Goal: Contribute content: Contribute content

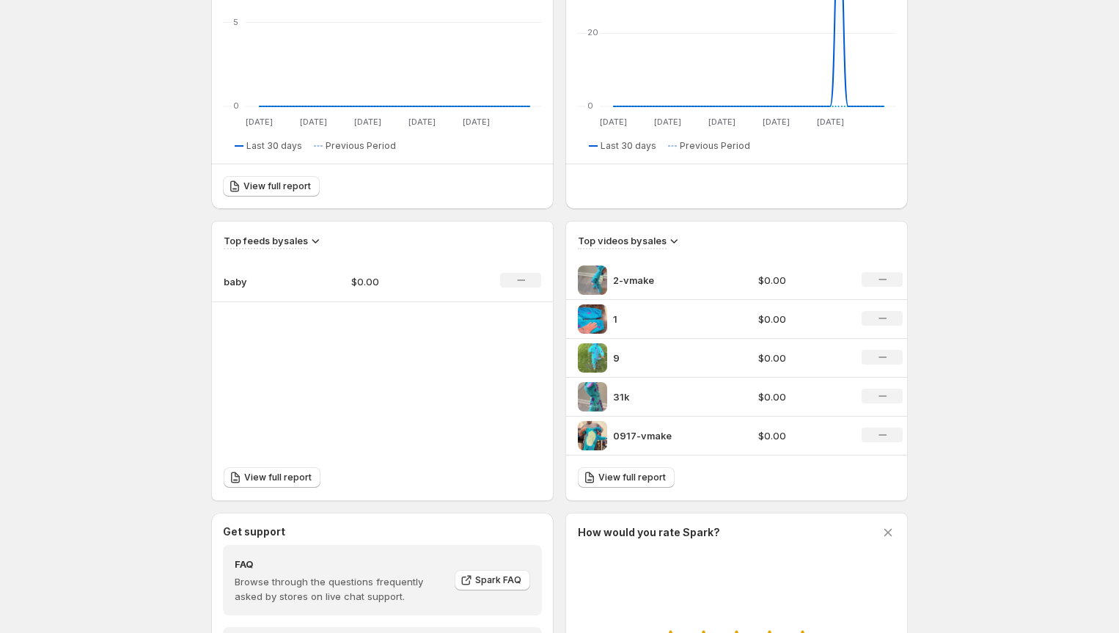
scroll to position [407, 0]
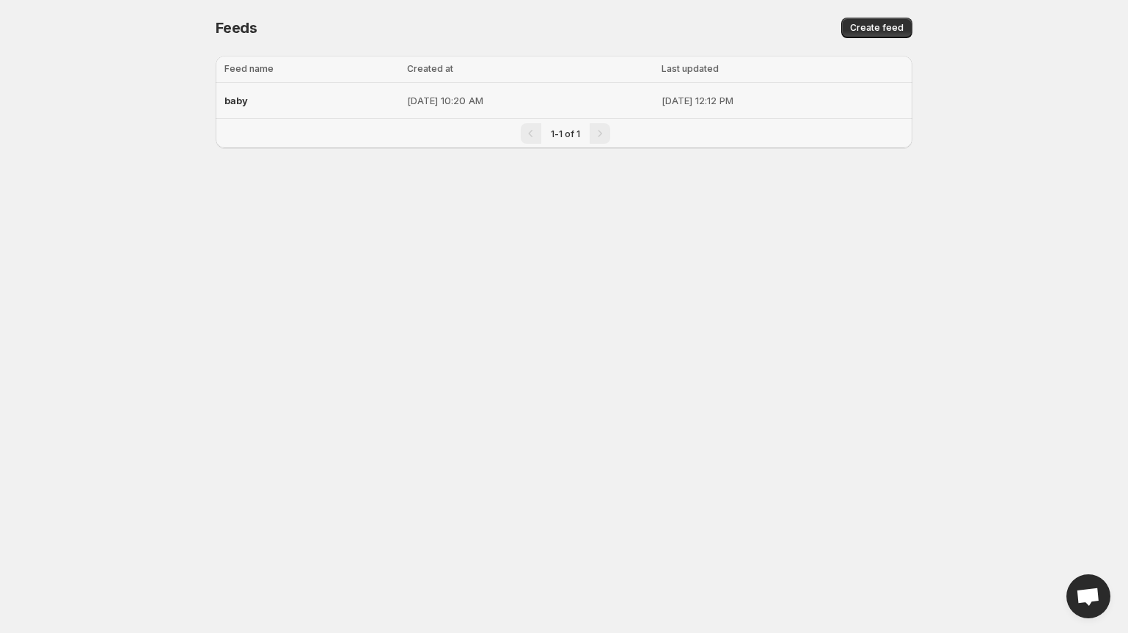
click at [280, 102] on div "baby" at bounding box center [311, 100] width 174 height 26
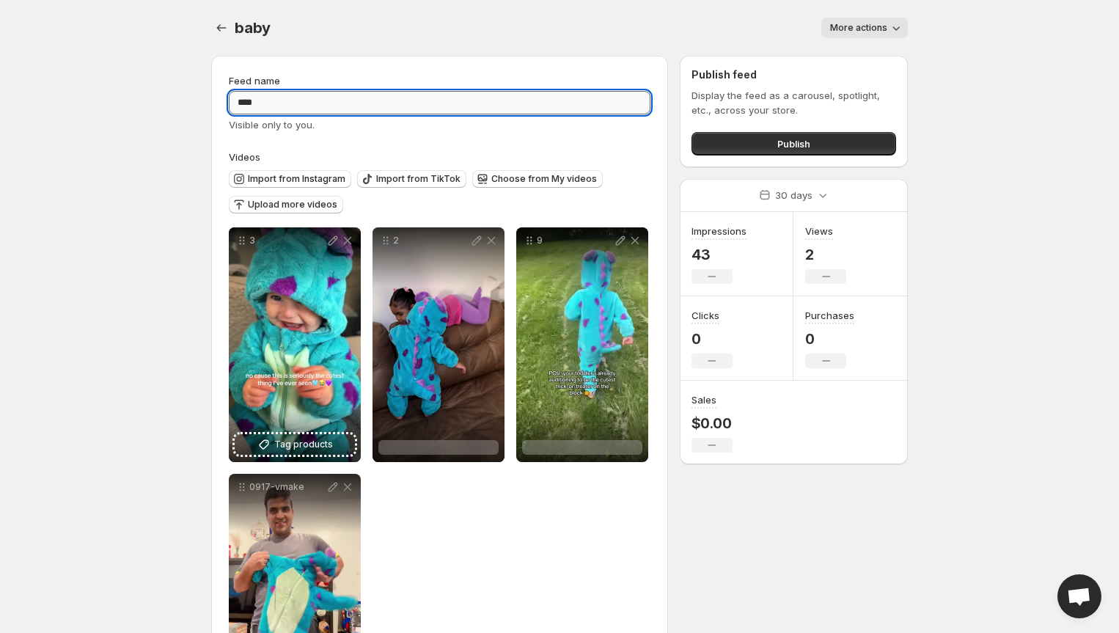
click at [268, 103] on input "****" at bounding box center [440, 102] width 422 height 23
drag, startPoint x: 277, startPoint y: 103, endPoint x: 225, endPoint y: 102, distance: 52.1
click at [225, 102] on div "**********" at bounding box center [439, 391] width 457 height 670
type input "***"
click at [170, 126] on body "**********" at bounding box center [559, 316] width 1119 height 633
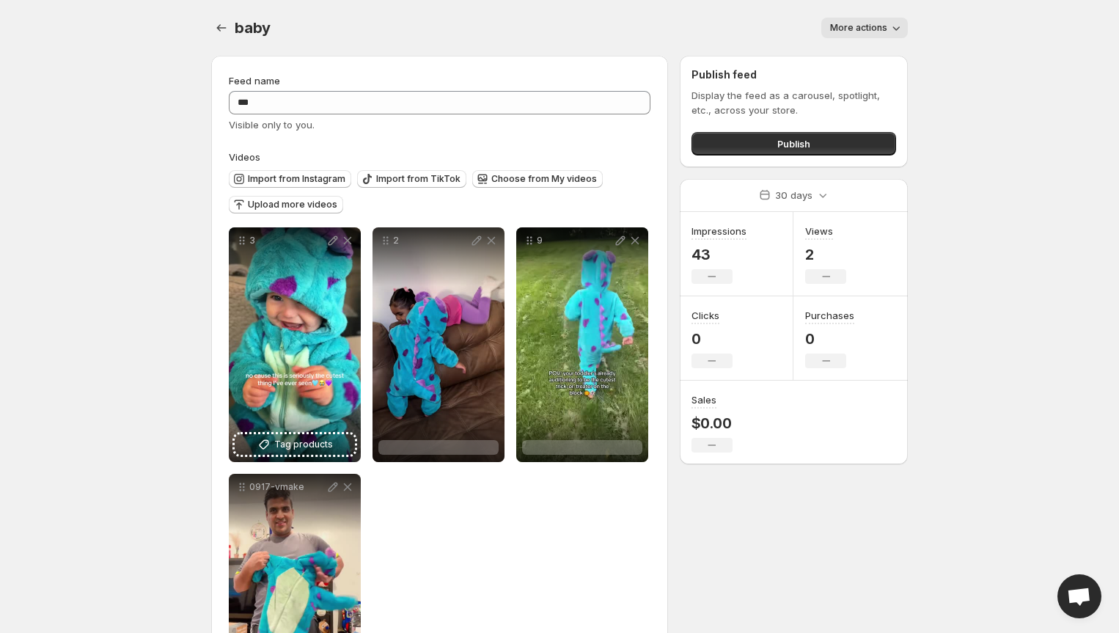
scroll to position [111, 0]
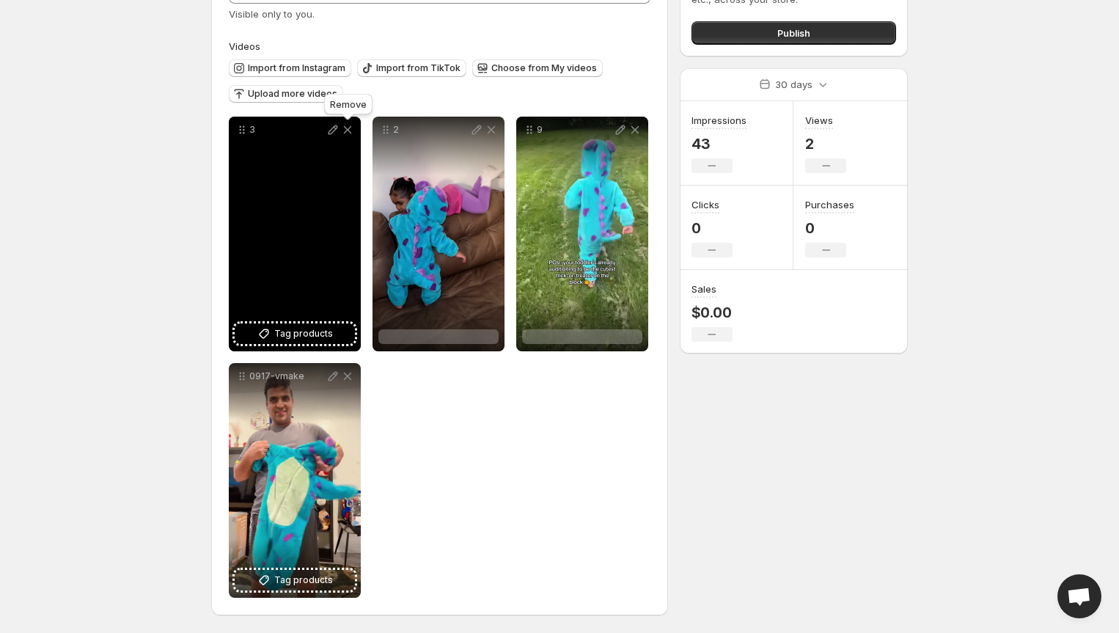
click at [346, 128] on icon at bounding box center [348, 130] width 8 height 8
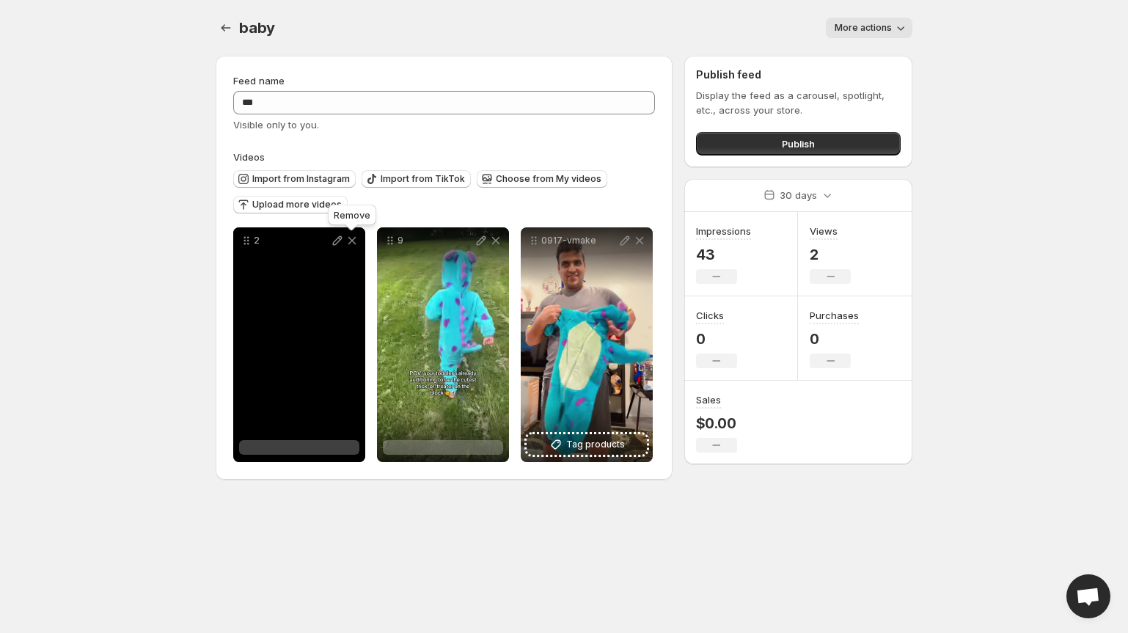
click at [351, 241] on icon at bounding box center [352, 240] width 15 height 15
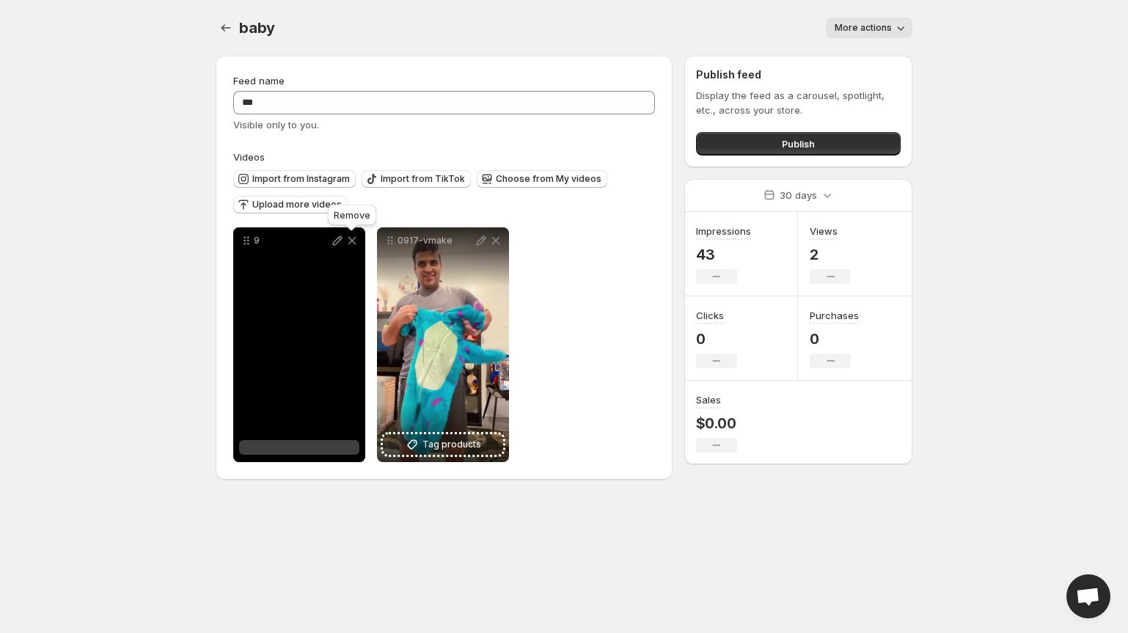
click at [353, 241] on icon at bounding box center [352, 240] width 15 height 15
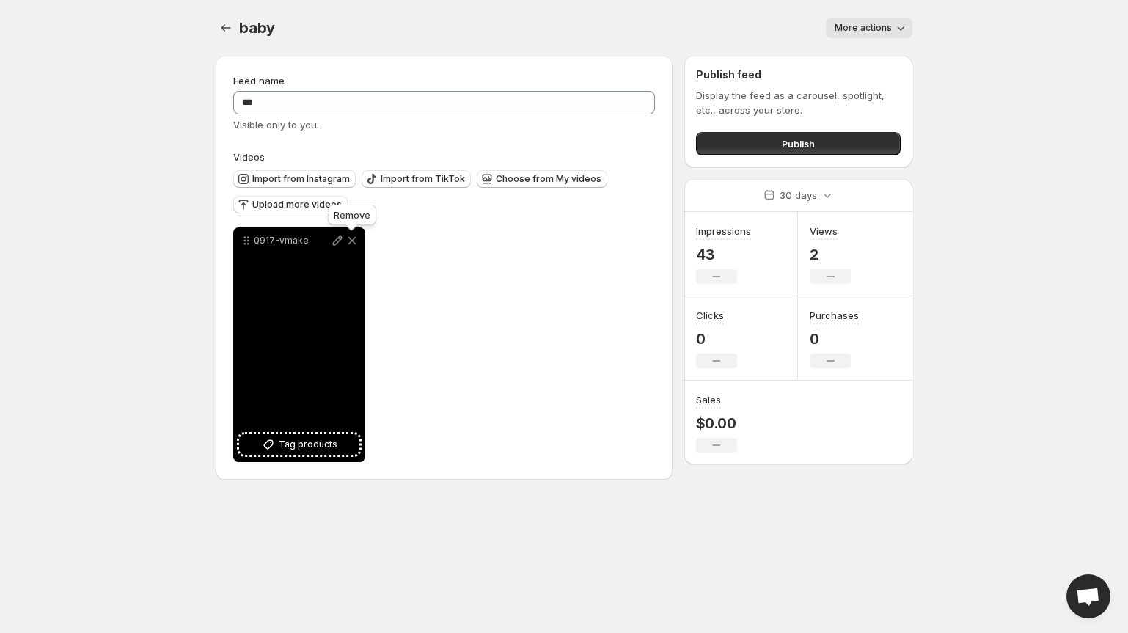
click at [353, 241] on icon at bounding box center [352, 240] width 15 height 15
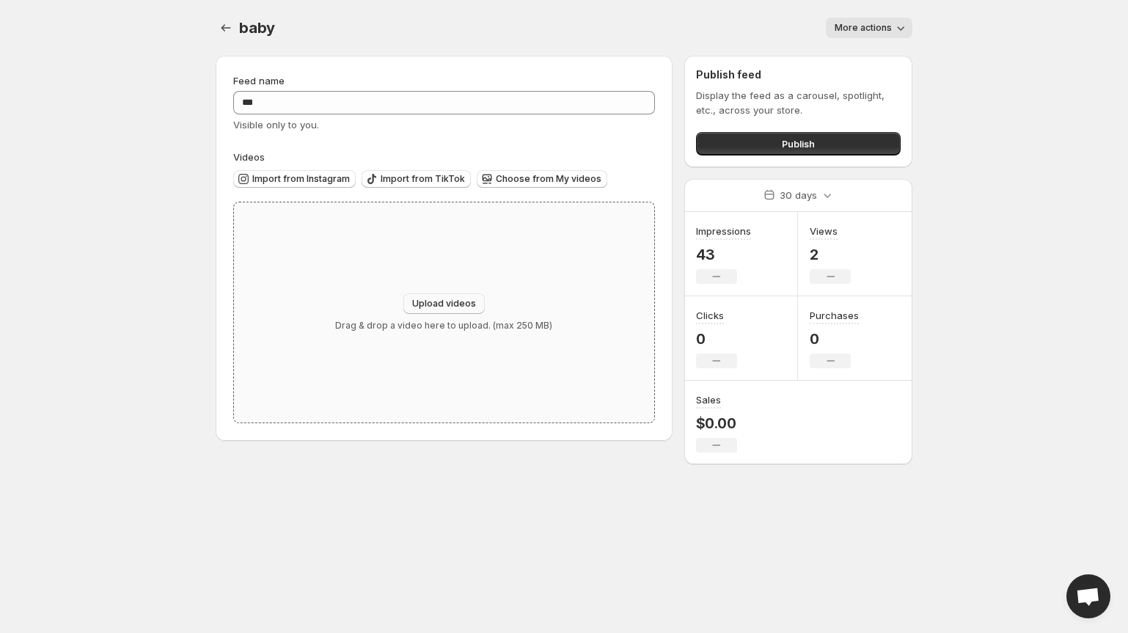
click at [427, 298] on span "Upload videos" at bounding box center [444, 304] width 64 height 12
type input "**********"
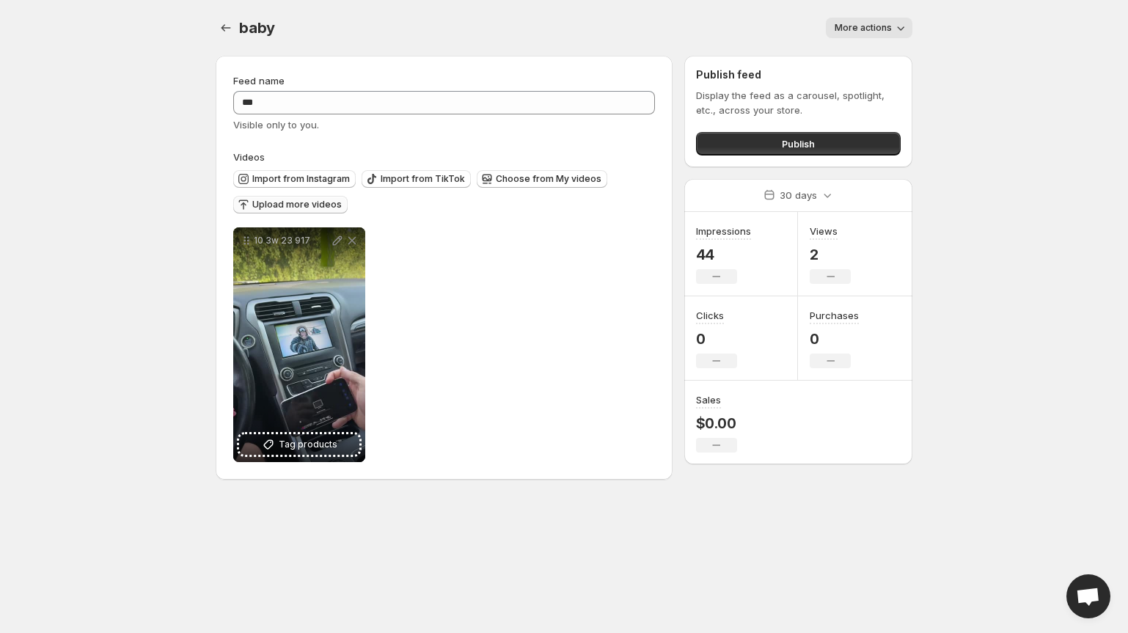
click at [331, 205] on span "Upload more videos" at bounding box center [296, 205] width 89 height 12
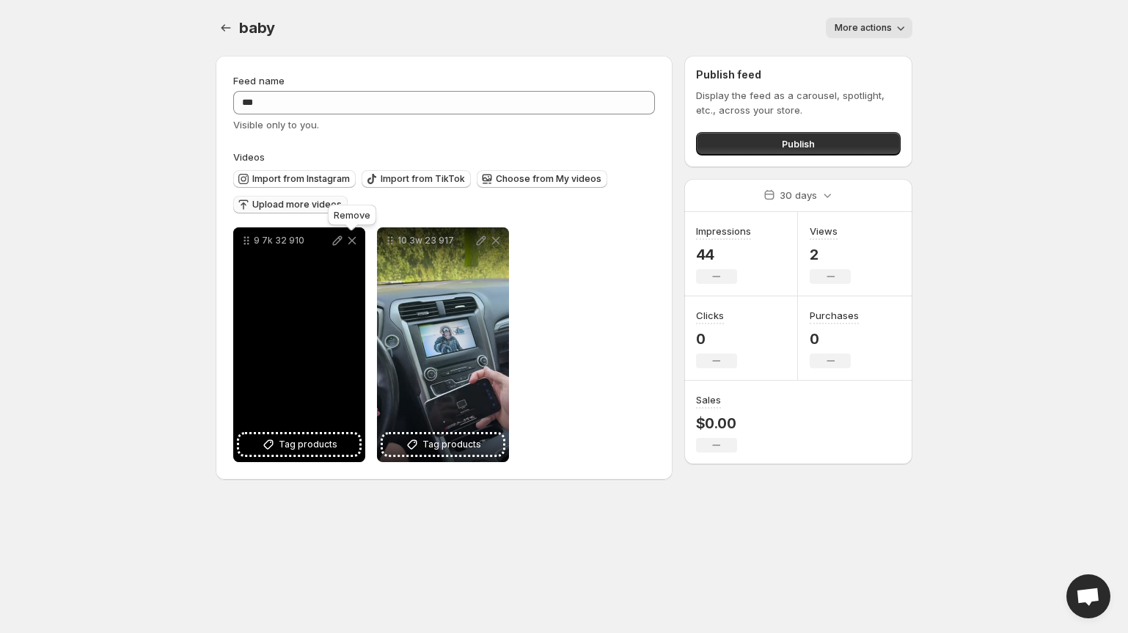
click at [352, 239] on icon at bounding box center [352, 240] width 15 height 15
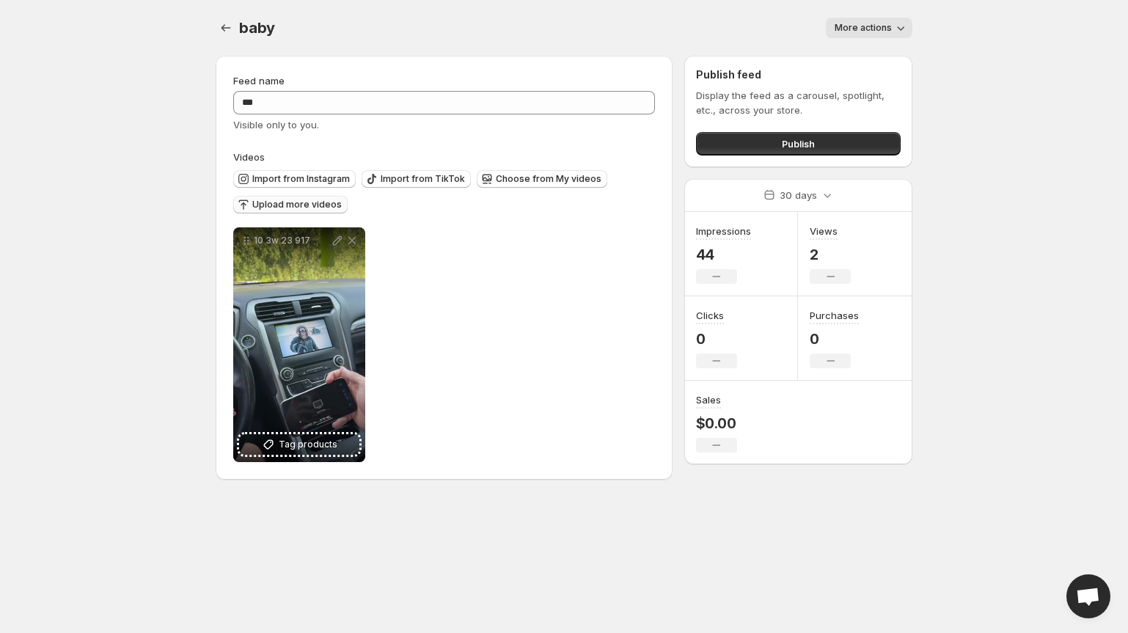
click at [302, 204] on span "Upload more videos" at bounding box center [296, 205] width 89 height 12
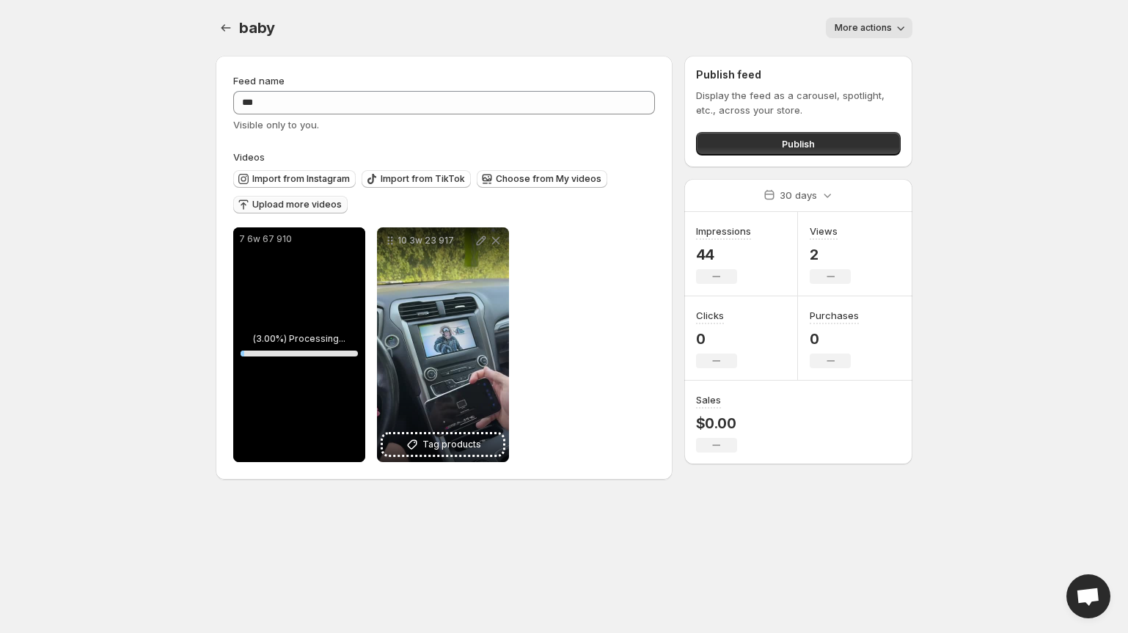
click at [321, 205] on span "Upload more videos" at bounding box center [296, 205] width 89 height 12
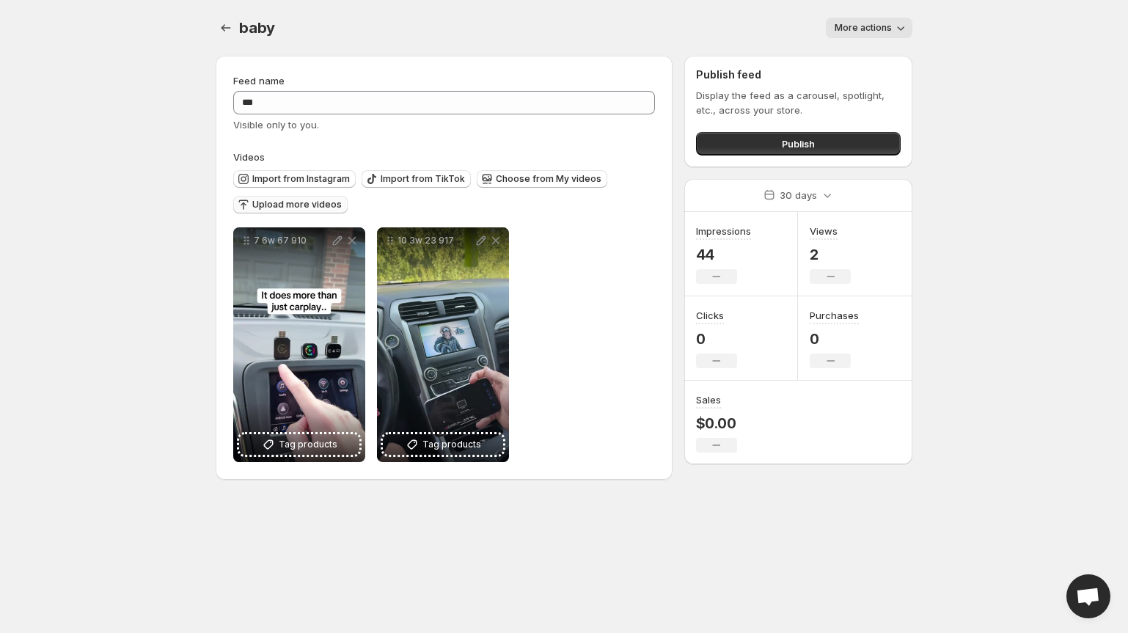
click at [315, 204] on span "Upload more videos" at bounding box center [296, 205] width 89 height 12
click at [294, 202] on span "Upload more videos" at bounding box center [296, 205] width 89 height 12
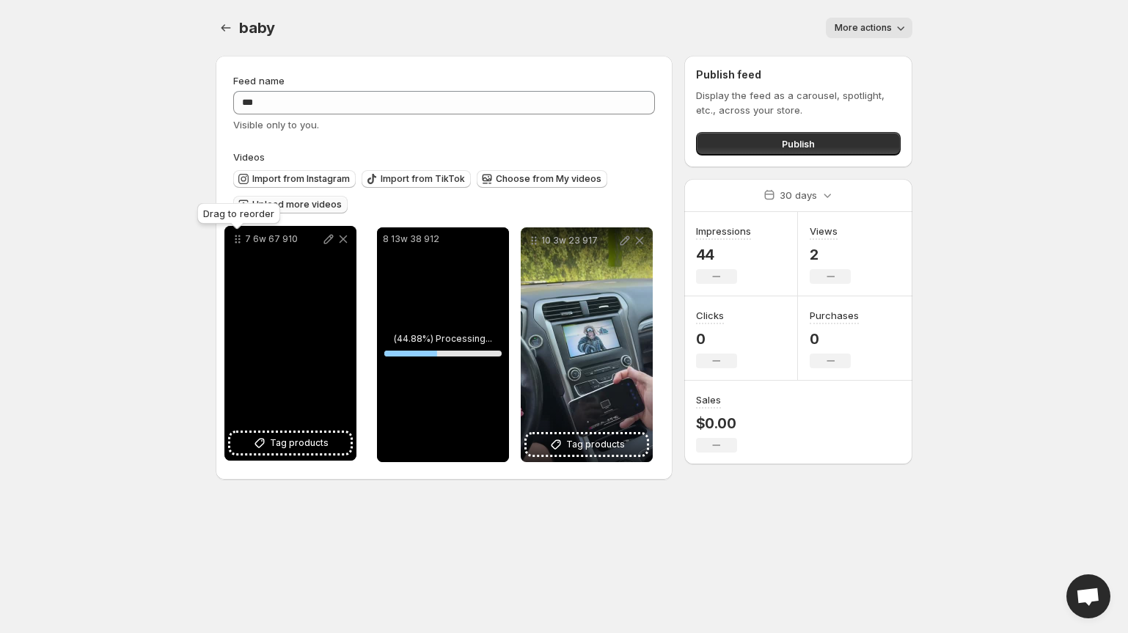
drag, startPoint x: 394, startPoint y: 245, endPoint x: 241, endPoint y: 243, distance: 153.3
click at [241, 243] on icon at bounding box center [237, 239] width 15 height 15
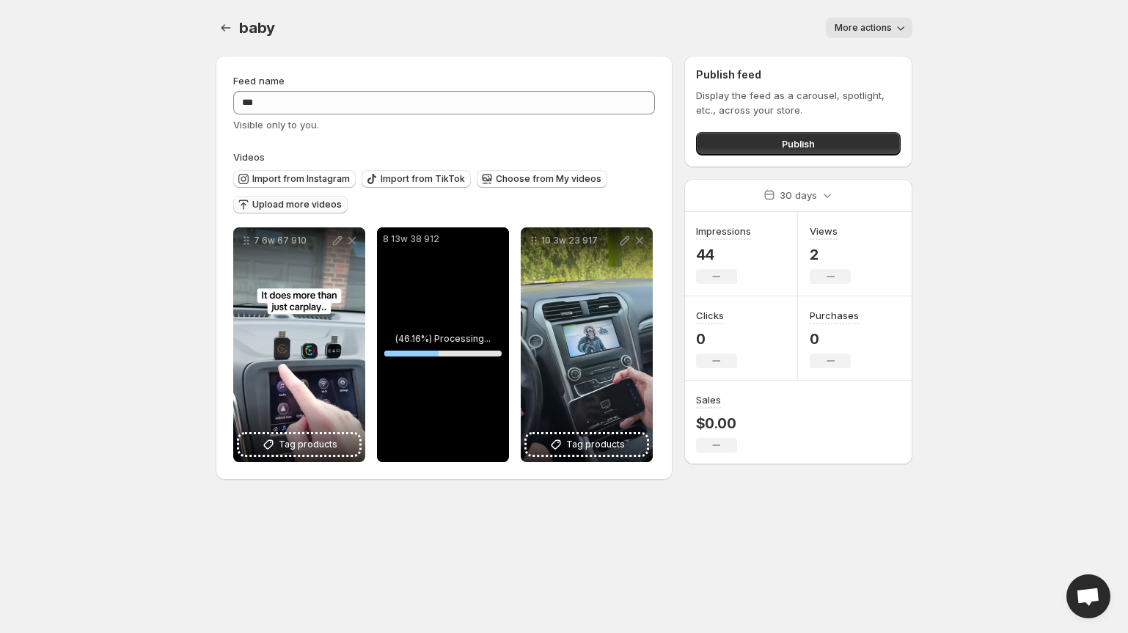
click at [109, 285] on body "**********" at bounding box center [564, 316] width 1128 height 633
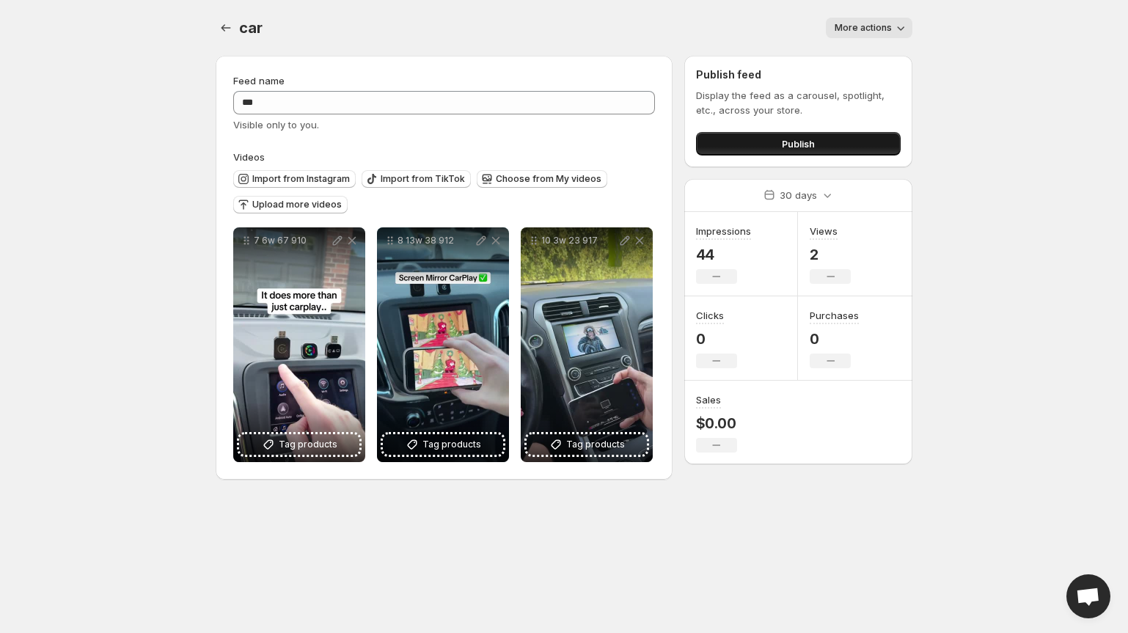
click at [827, 147] on button "Publish" at bounding box center [798, 143] width 205 height 23
click at [835, 142] on button "Publish" at bounding box center [798, 143] width 205 height 23
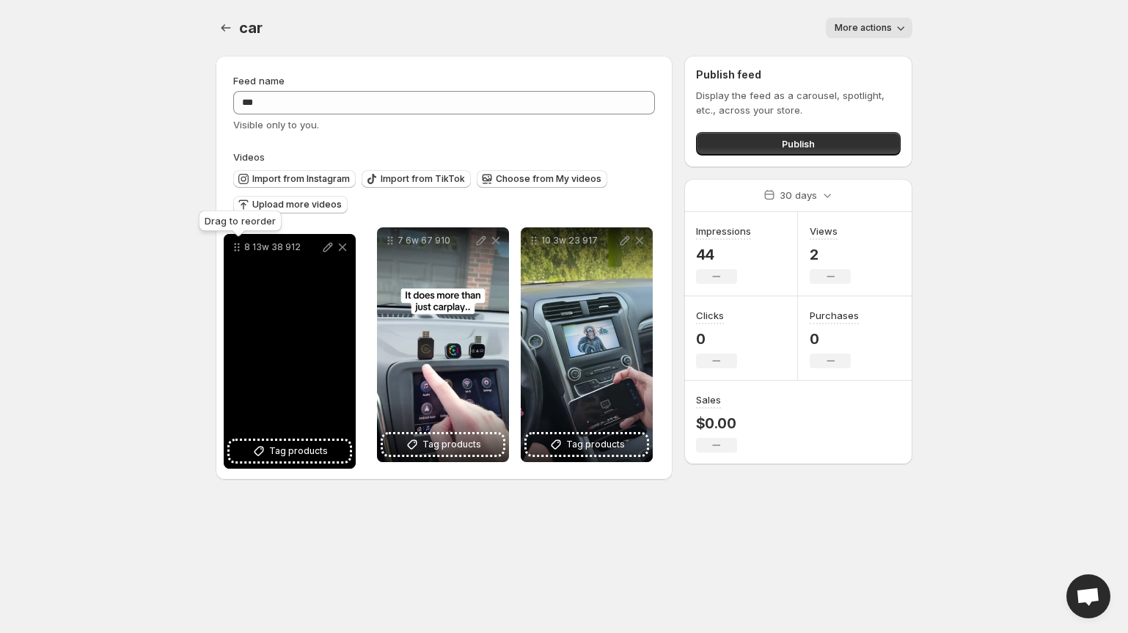
drag, startPoint x: 393, startPoint y: 242, endPoint x: 239, endPoint y: 249, distance: 154.2
click at [239, 249] on icon at bounding box center [237, 247] width 15 height 15
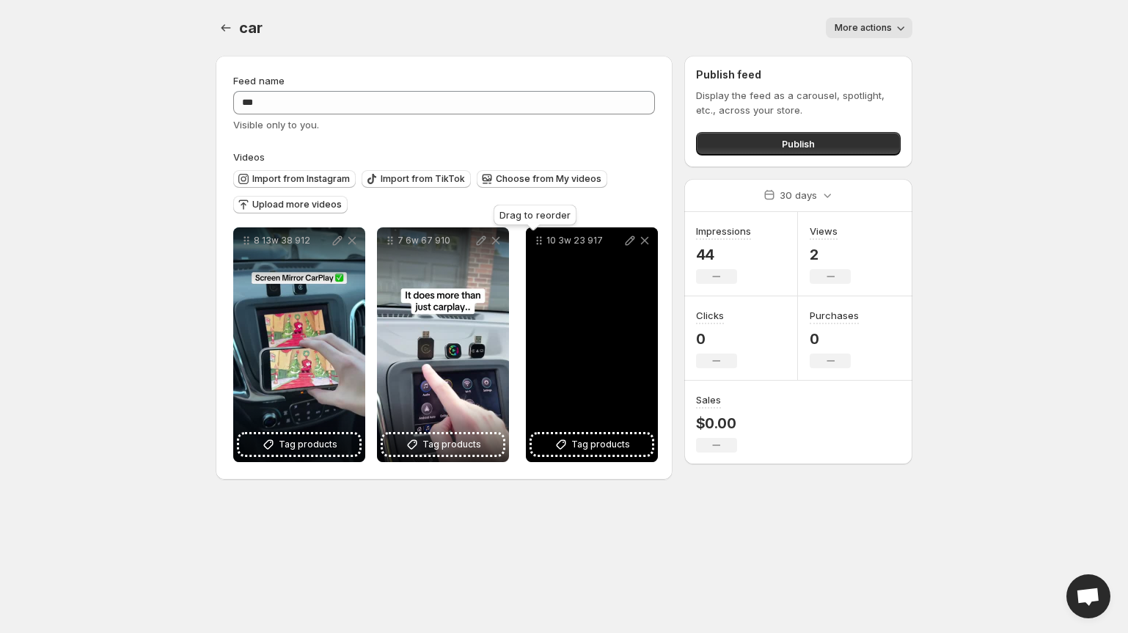
click at [538, 241] on icon at bounding box center [538, 241] width 2 height 2
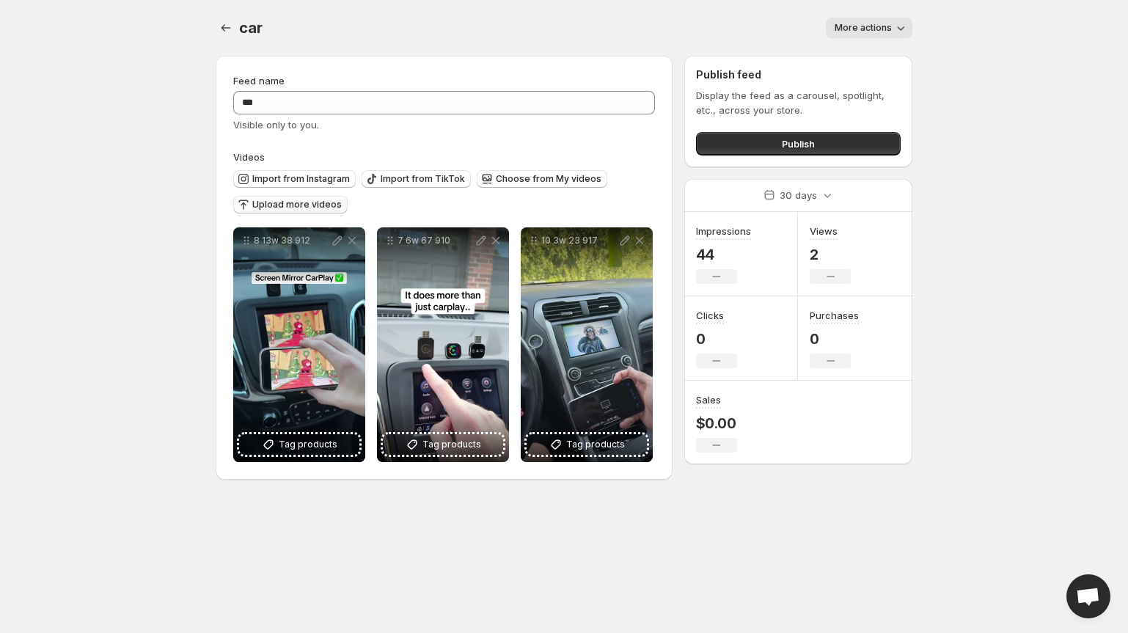
click at [326, 201] on span "Upload more videos" at bounding box center [296, 205] width 89 height 12
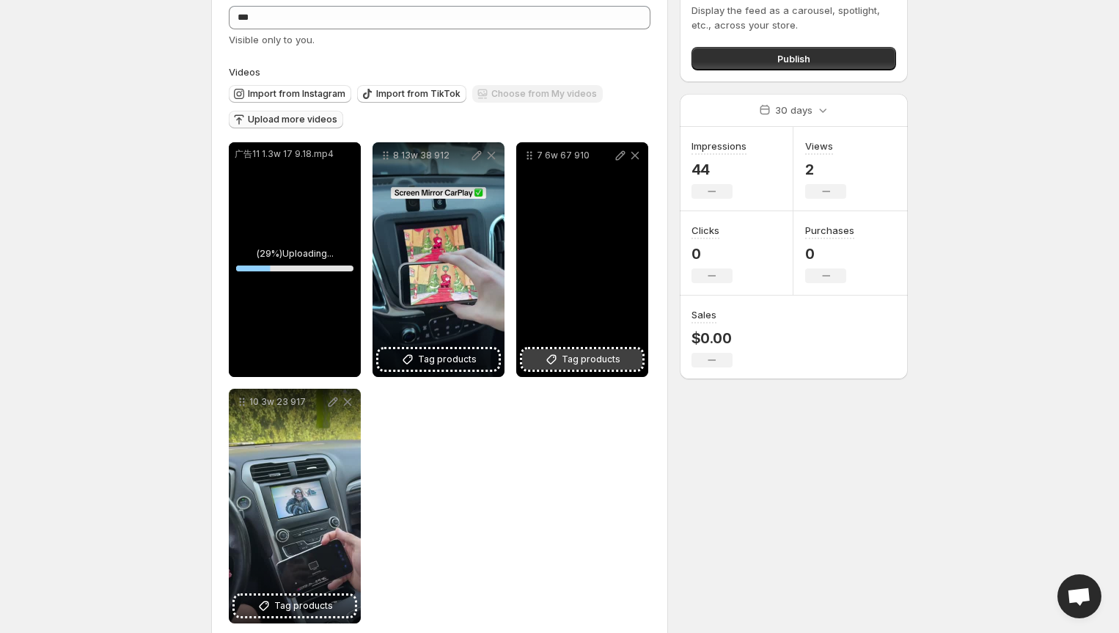
scroll to position [111, 0]
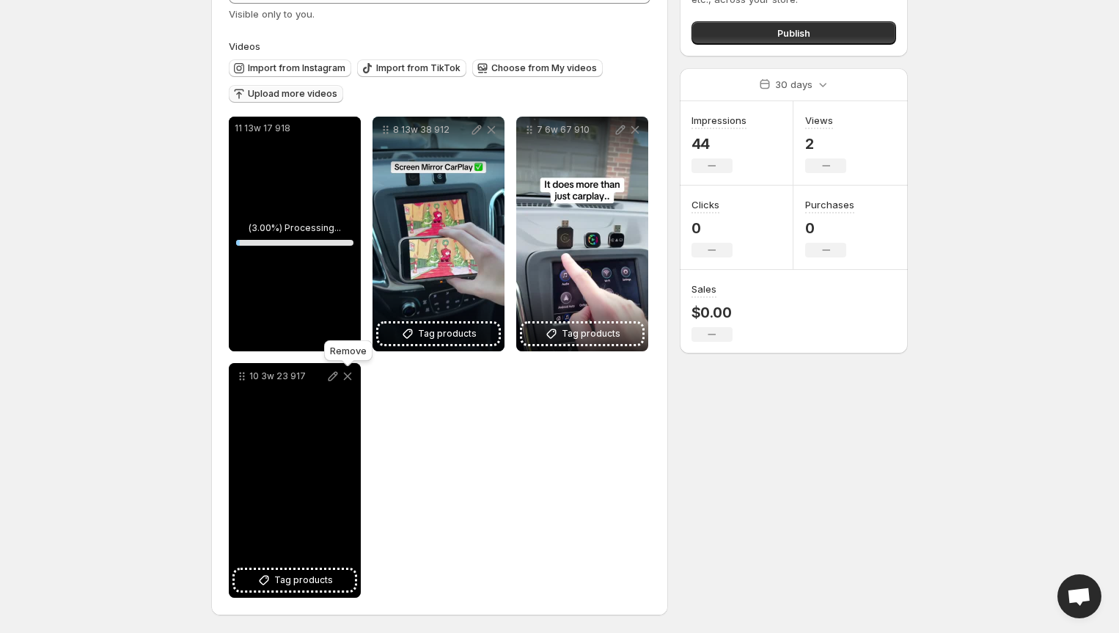
click at [349, 375] on icon at bounding box center [347, 376] width 15 height 15
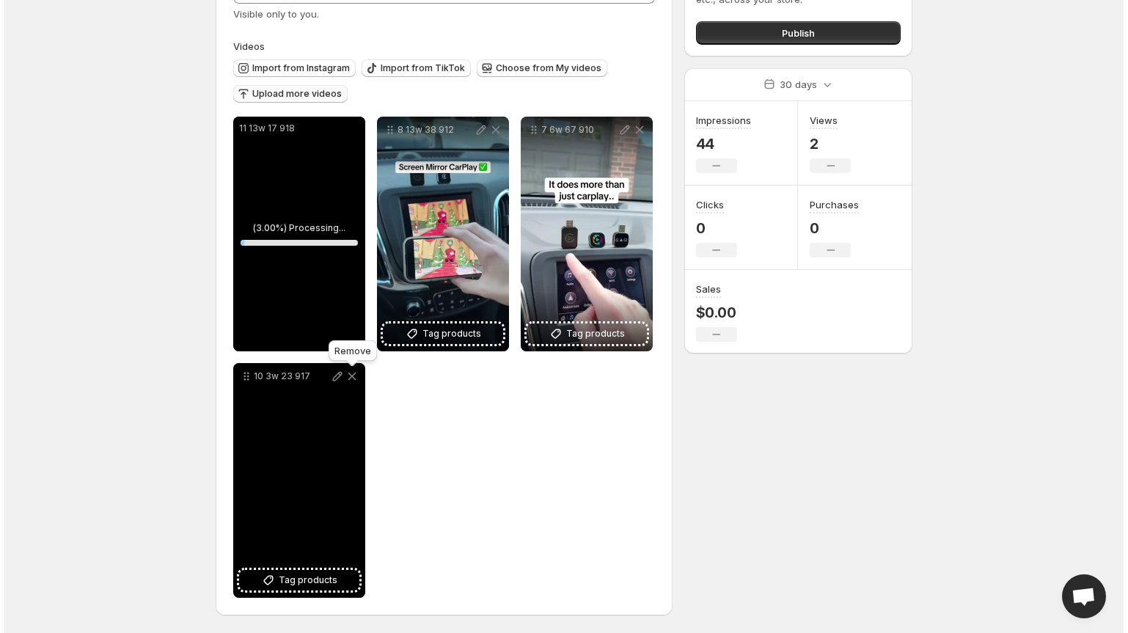
scroll to position [0, 0]
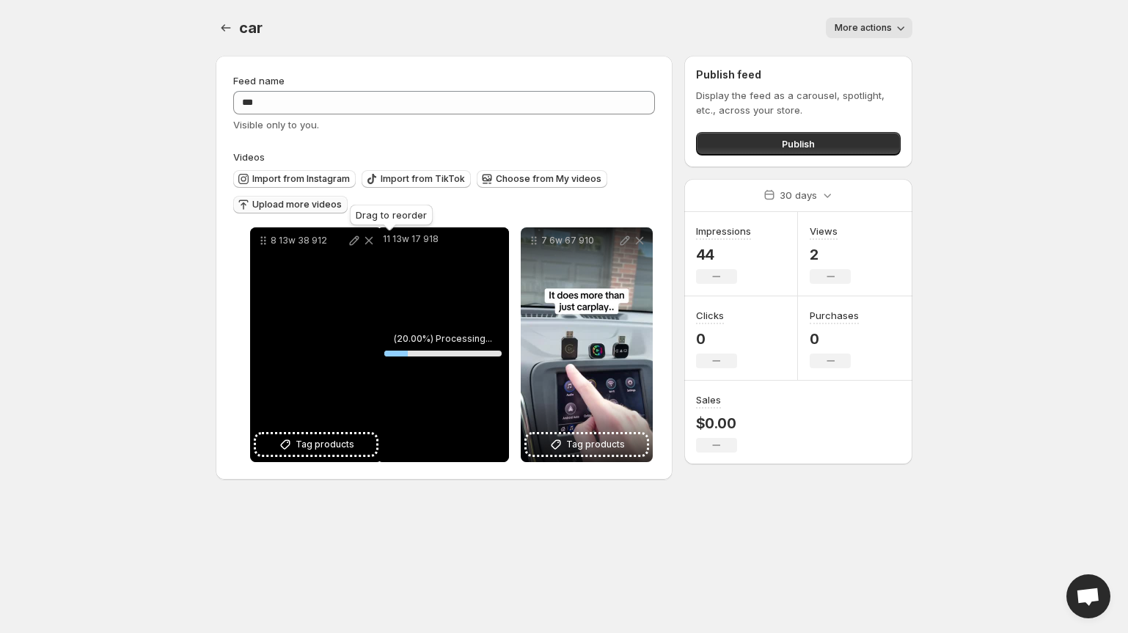
drag, startPoint x: 392, startPoint y: 243, endPoint x: 265, endPoint y: 243, distance: 127.6
click at [265, 243] on icon at bounding box center [263, 240] width 15 height 15
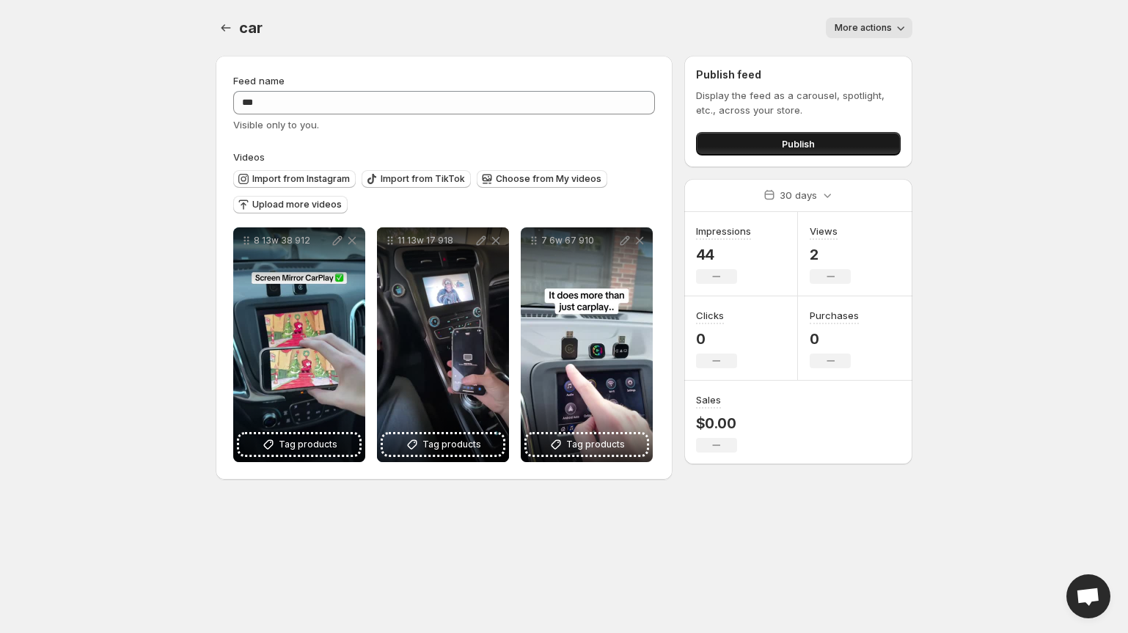
click at [750, 144] on button "Publish" at bounding box center [798, 143] width 205 height 23
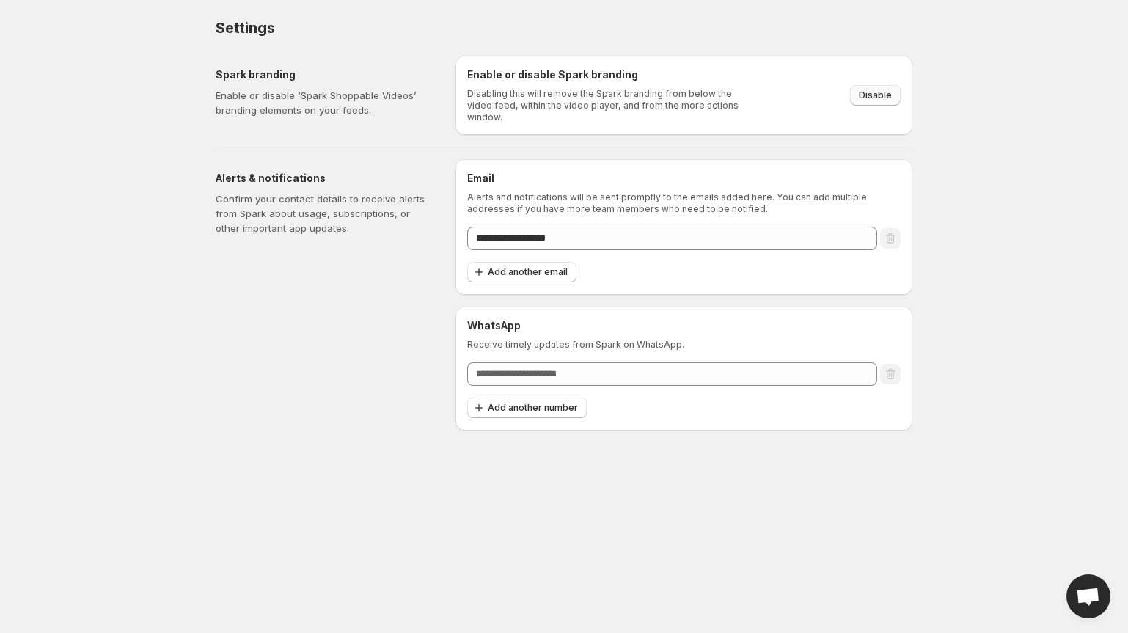
click at [895, 92] on button "Disable" at bounding box center [875, 95] width 51 height 21
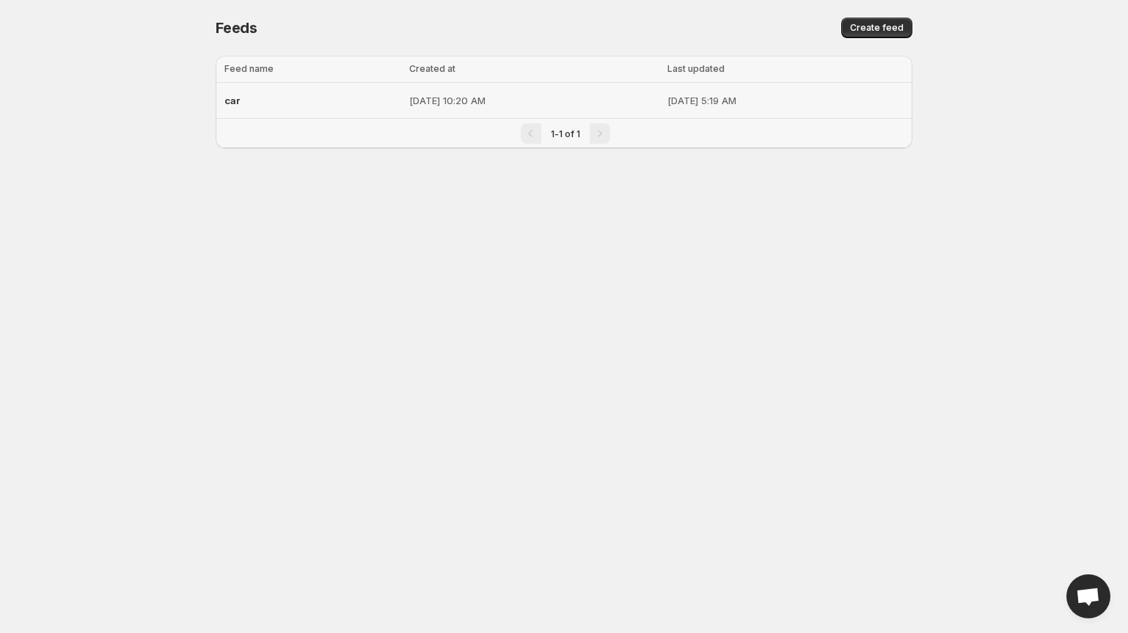
click at [513, 101] on p "[DATE] 10:20 AM" at bounding box center [533, 100] width 249 height 15
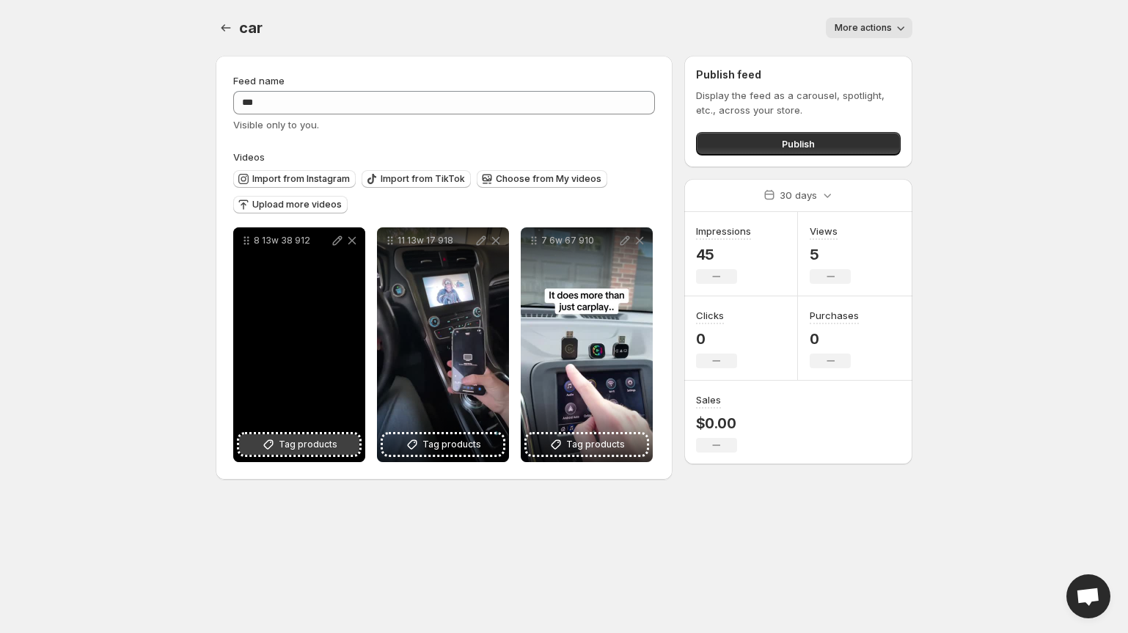
click at [301, 449] on span "Tag products" at bounding box center [308, 444] width 59 height 15
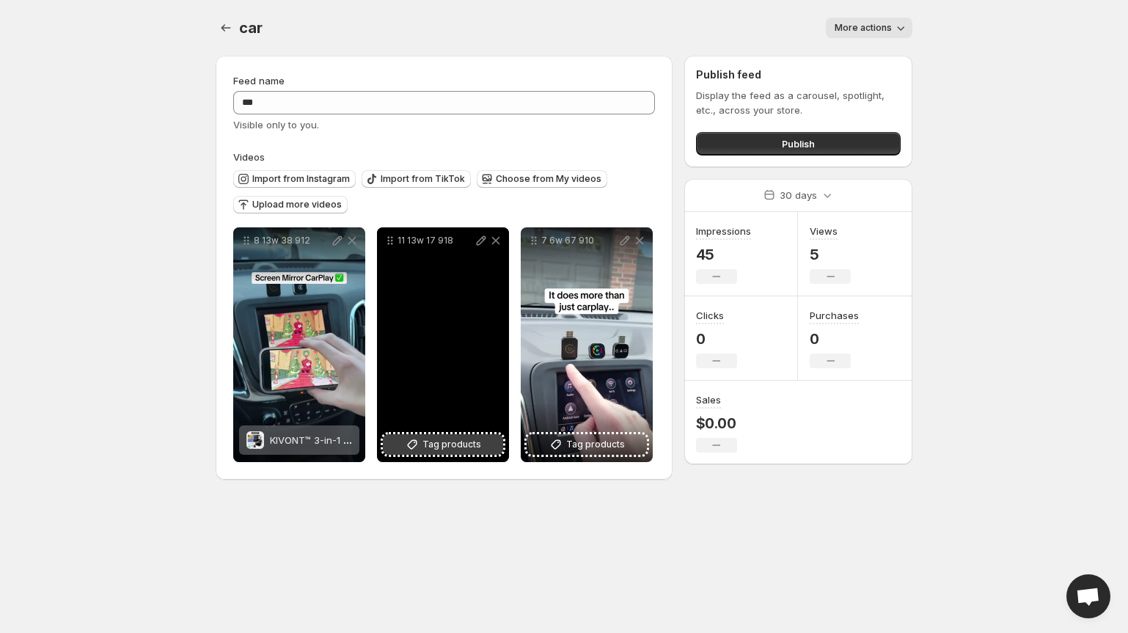
click at [429, 444] on span "Tag products" at bounding box center [451, 444] width 59 height 15
click at [466, 445] on span "Tag products" at bounding box center [451, 444] width 59 height 15
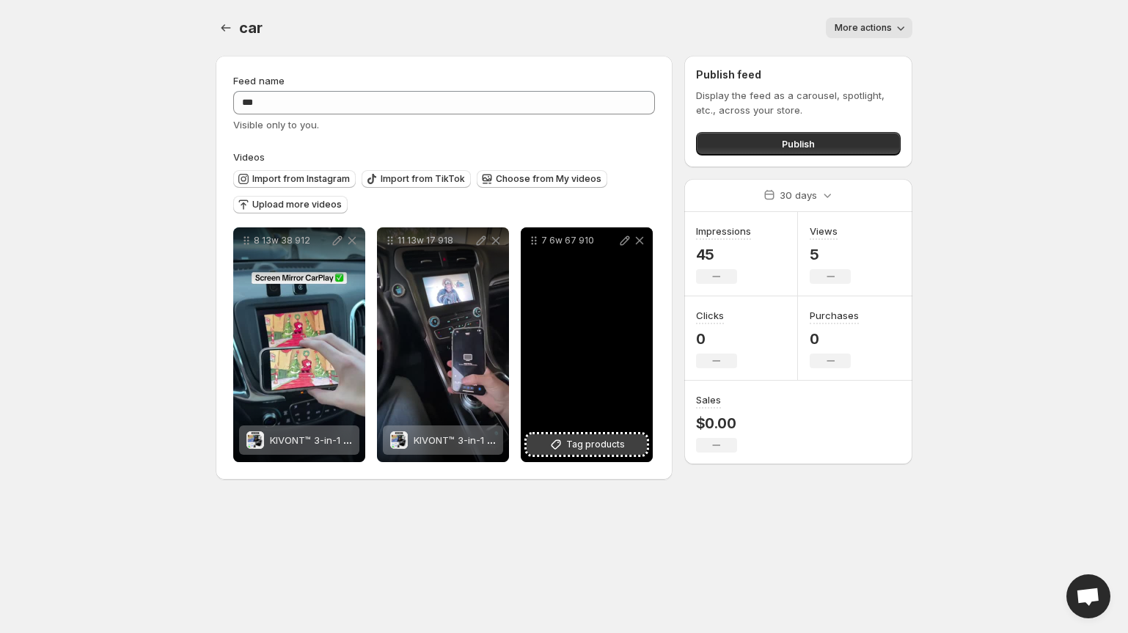
click at [561, 450] on icon at bounding box center [556, 444] width 15 height 15
